Goal: Information Seeking & Learning: Learn about a topic

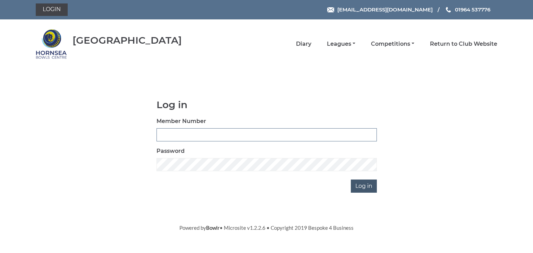
type input "0902"
click at [362, 184] on input "Log in" at bounding box center [364, 186] width 26 height 13
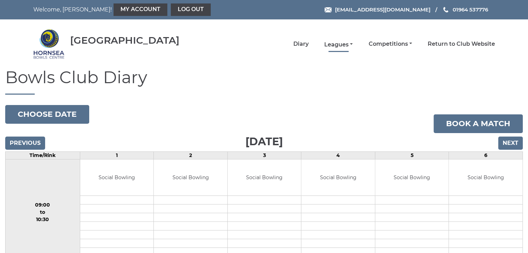
click at [332, 42] on link "Leagues" at bounding box center [338, 45] width 28 height 8
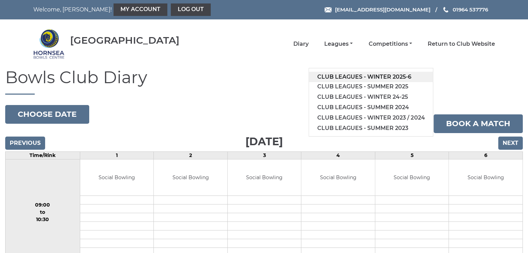
click at [353, 76] on link "Club leagues - Winter 2025-6" at bounding box center [371, 77] width 124 height 10
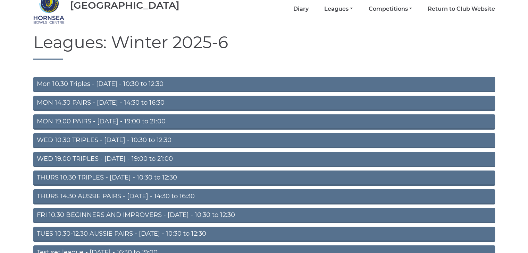
scroll to position [76, 0]
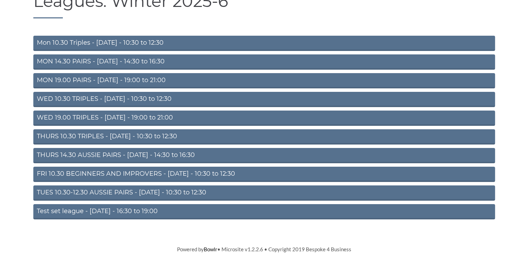
click at [69, 171] on link "FRI 10.30 BEGINNERS AND IMPROVERS - Friday - 10:30 to 12:30" at bounding box center [264, 174] width 462 height 15
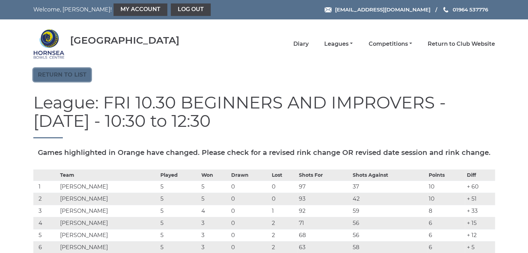
click at [63, 75] on link "Return to list" at bounding box center [62, 74] width 58 height 13
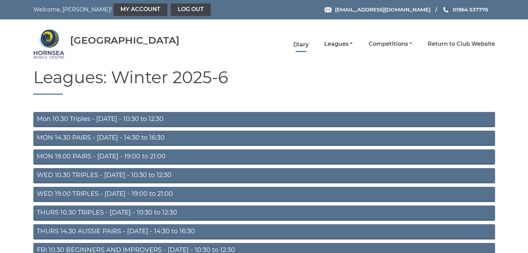
click at [301, 44] on link "Diary" at bounding box center [300, 45] width 15 height 8
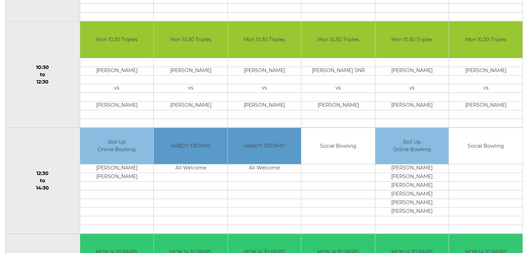
scroll to position [208, 0]
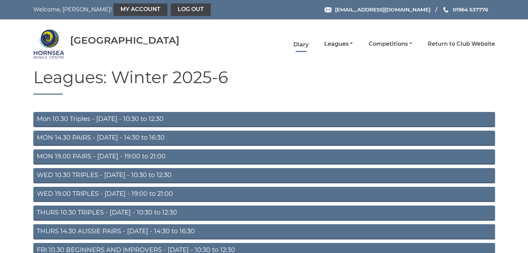
click at [298, 42] on link "Diary" at bounding box center [300, 45] width 15 height 8
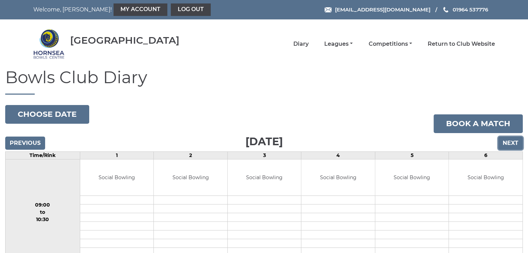
click at [510, 141] on input "Next" at bounding box center [510, 143] width 25 height 13
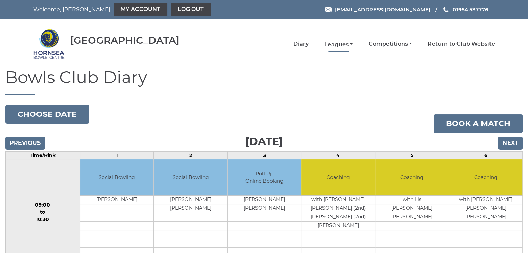
click at [338, 44] on link "Leagues" at bounding box center [338, 45] width 28 height 8
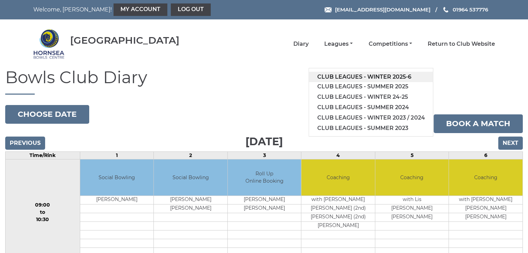
click at [344, 74] on link "Club leagues - Winter 2025-6" at bounding box center [371, 77] width 124 height 10
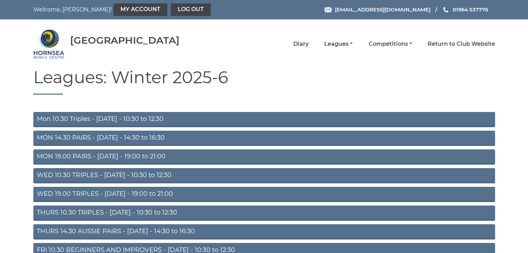
click at [99, 232] on link "THURS 14.30 AUSSIE PAIRS - [DATE] - 14:30 to 16:30" at bounding box center [264, 232] width 462 height 15
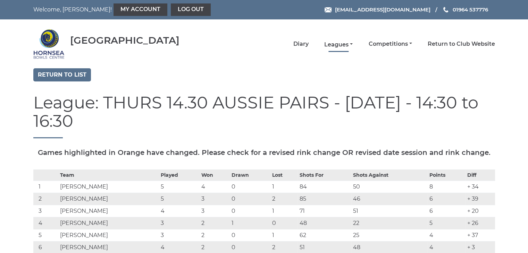
click at [345, 43] on link "Leagues" at bounding box center [338, 45] width 28 height 8
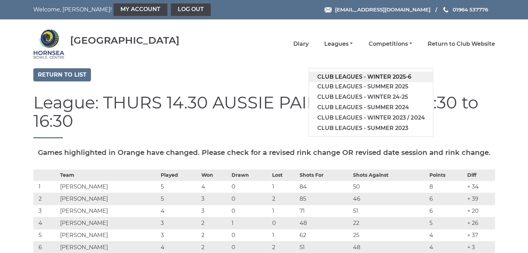
click at [369, 75] on link "Club leagues - Winter 2025-6" at bounding box center [371, 77] width 124 height 10
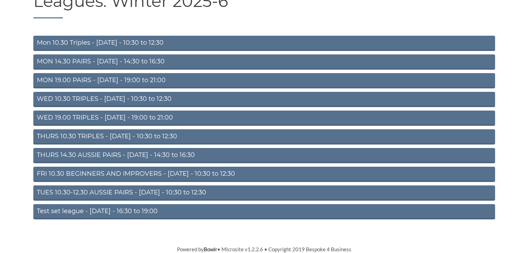
scroll to position [76, 0]
click at [113, 171] on link "FRI 10.30 BEGINNERS AND IMPROVERS - Friday - 10:30 to 12:30" at bounding box center [264, 174] width 462 height 15
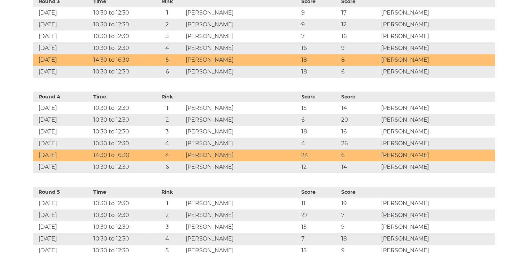
scroll to position [590, 0]
